Goal: Transaction & Acquisition: Book appointment/travel/reservation

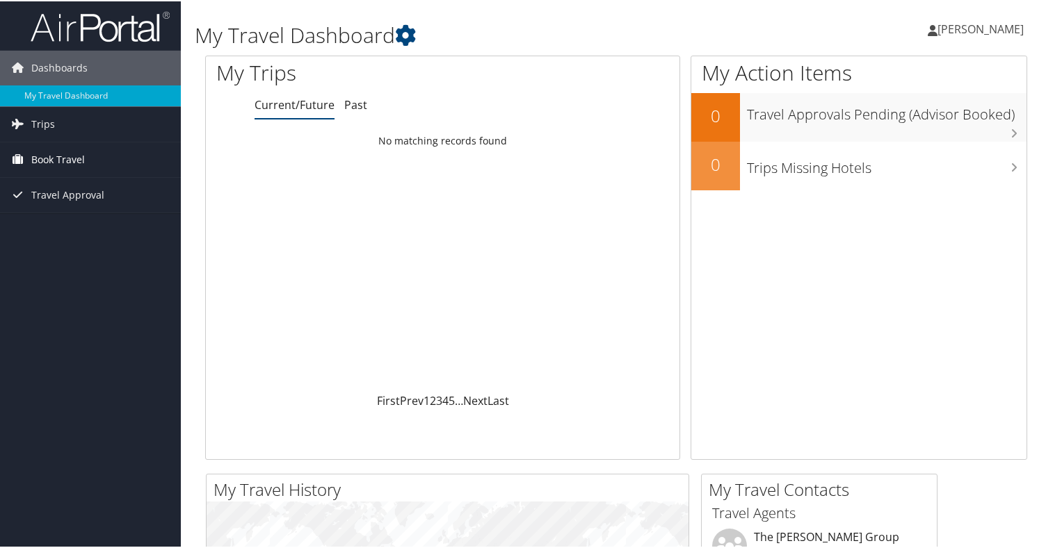
click at [60, 158] on span "Book Travel" at bounding box center [58, 158] width 54 height 35
click at [51, 120] on span "Trips" at bounding box center [43, 123] width 24 height 35
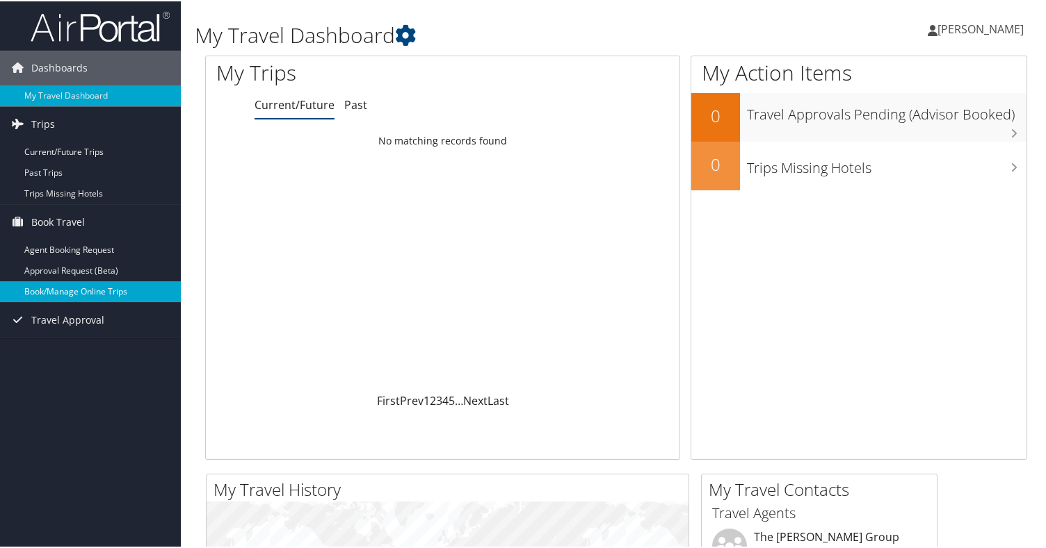
click at [67, 291] on link "Book/Manage Online Trips" at bounding box center [90, 290] width 181 height 21
